Goal: Information Seeking & Learning: Stay updated

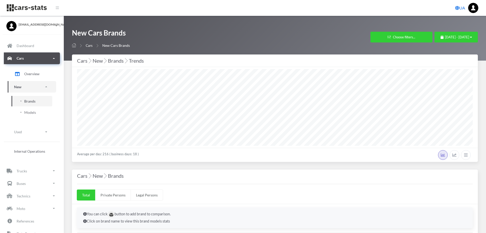
select select "25"
click at [456, 39] on span "July 21, 2025 - August 20, 2025" at bounding box center [457, 37] width 24 height 4
click at [452, 66] on li "This Month" at bounding box center [454, 69] width 36 height 8
select select "25"
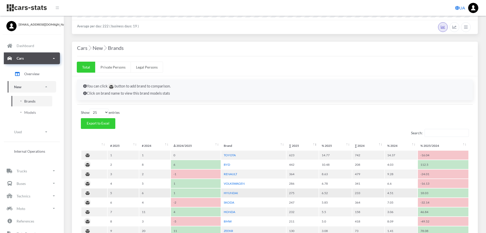
scroll to position [204, 0]
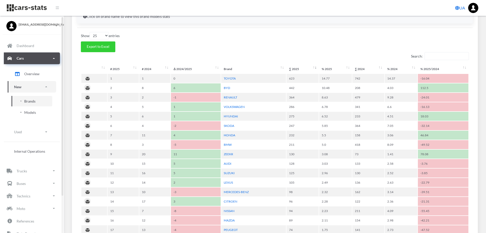
click at [25, 113] on span "Models" at bounding box center [30, 112] width 12 height 5
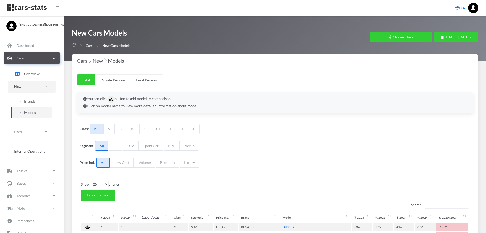
select select "25"
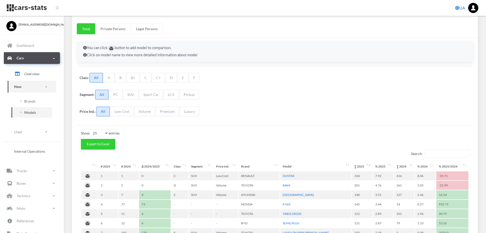
scroll to position [179, 0]
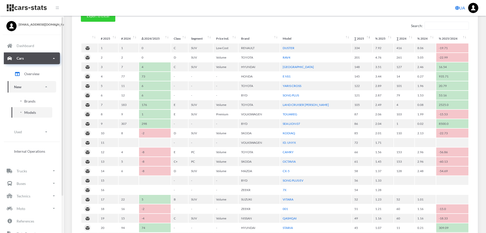
click at [32, 100] on span "Brands" at bounding box center [29, 100] width 11 height 5
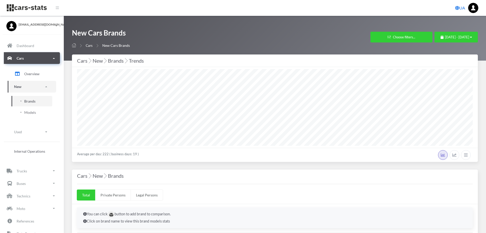
select select "25"
